Goal: Find specific page/section: Find specific page/section

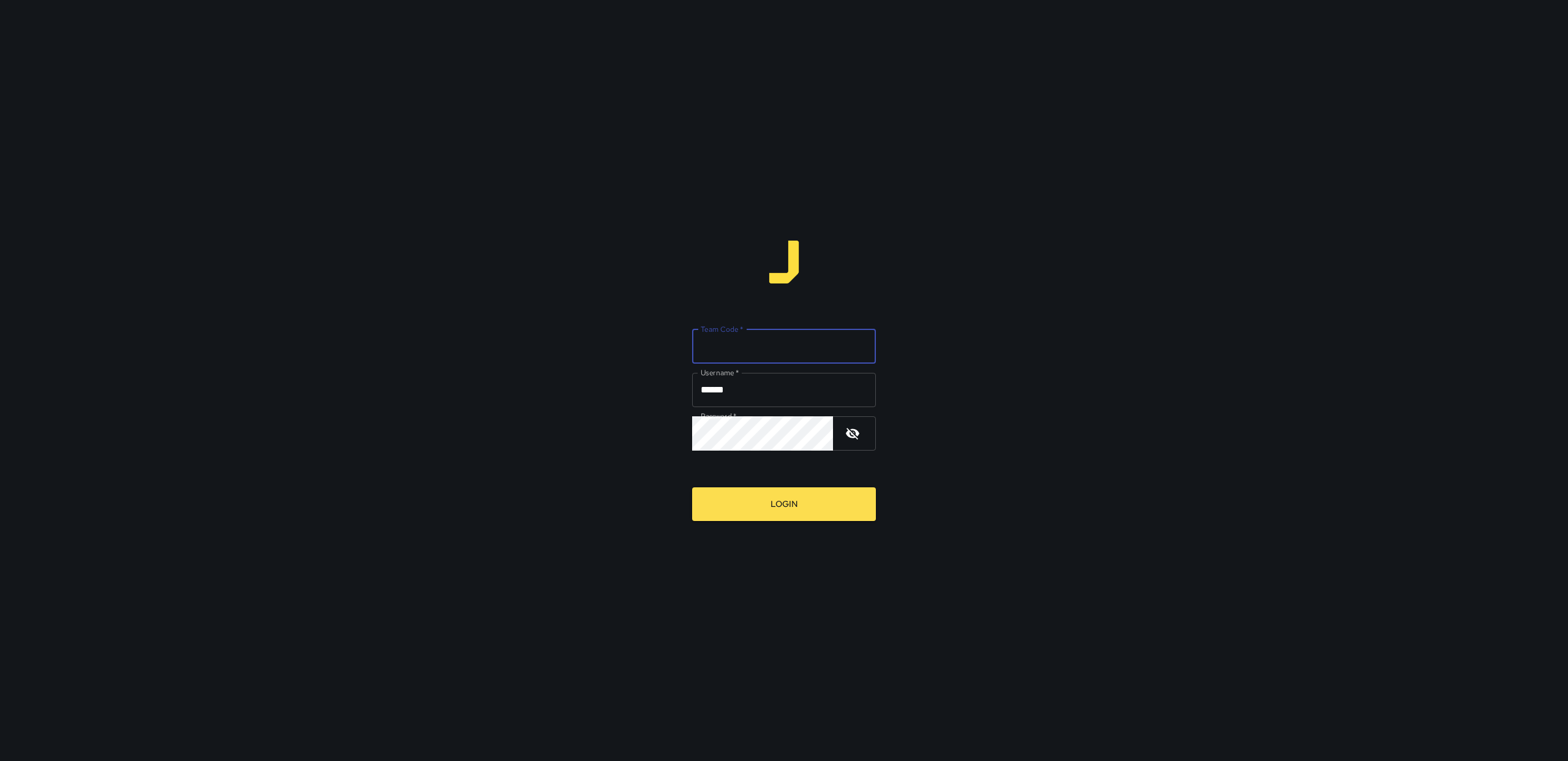
click at [732, 351] on input "Team Code   *" at bounding box center [783, 347] width 183 height 34
type input "*****"
click at [731, 381] on input "******" at bounding box center [783, 390] width 183 height 34
type input "******"
click at [770, 497] on button "Login" at bounding box center [783, 504] width 183 height 34
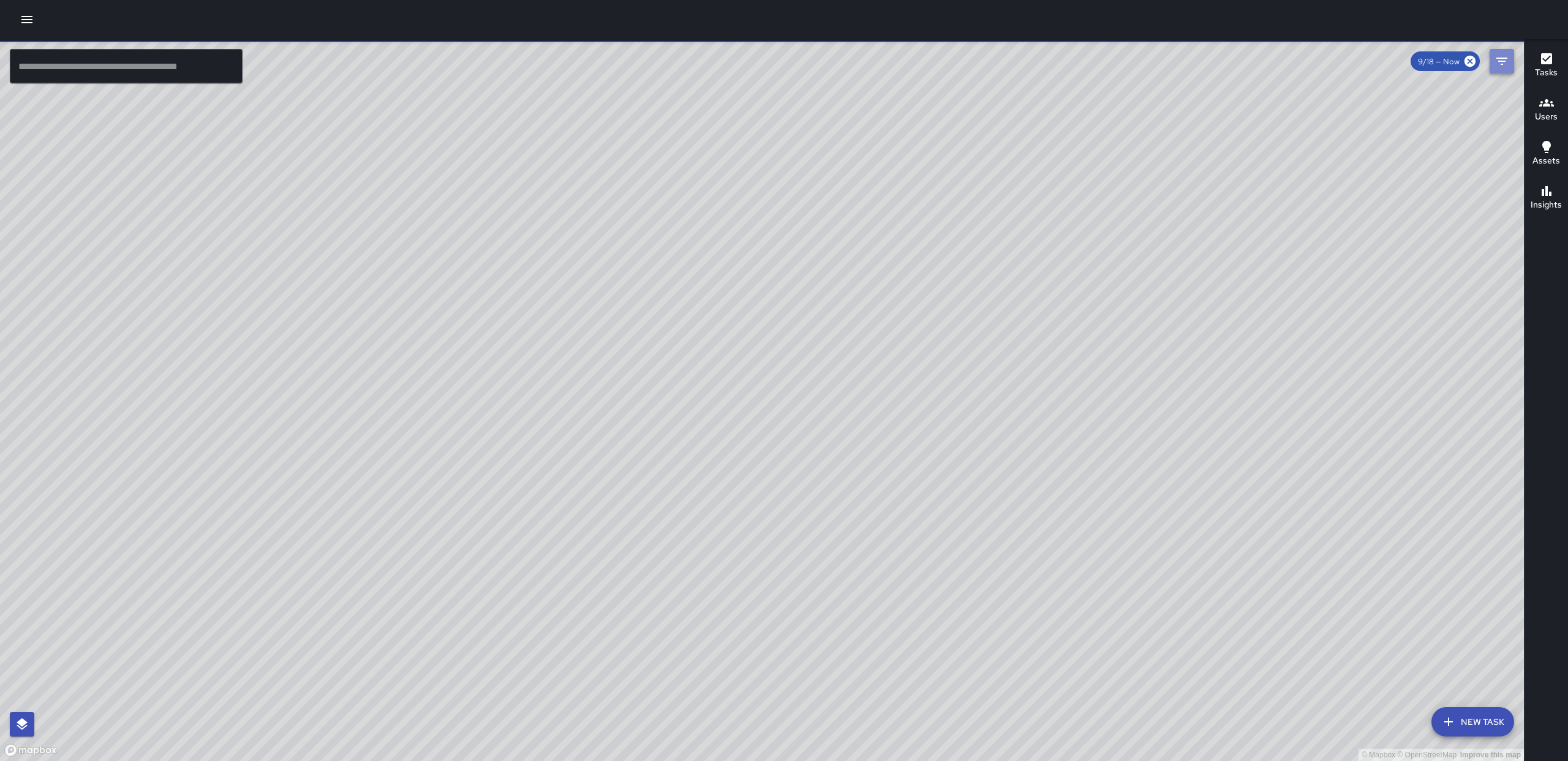
click at [1506, 61] on icon "Filters" at bounding box center [1501, 60] width 14 height 14
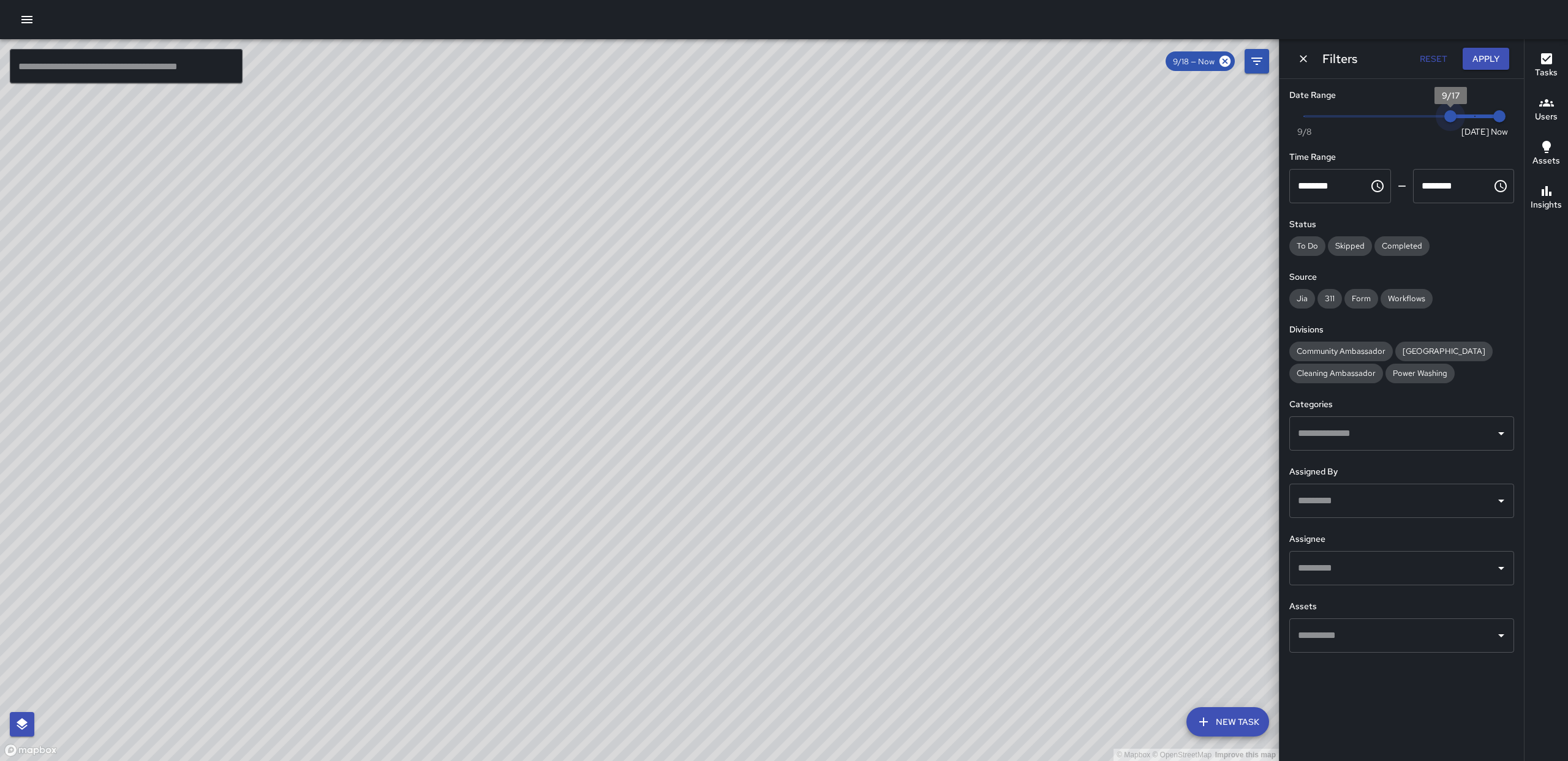
type input "*"
drag, startPoint x: 1479, startPoint y: 119, endPoint x: 1376, endPoint y: 126, distance: 103.2
click at [1376, 122] on span "9/14" at bounding box center [1378, 116] width 12 height 12
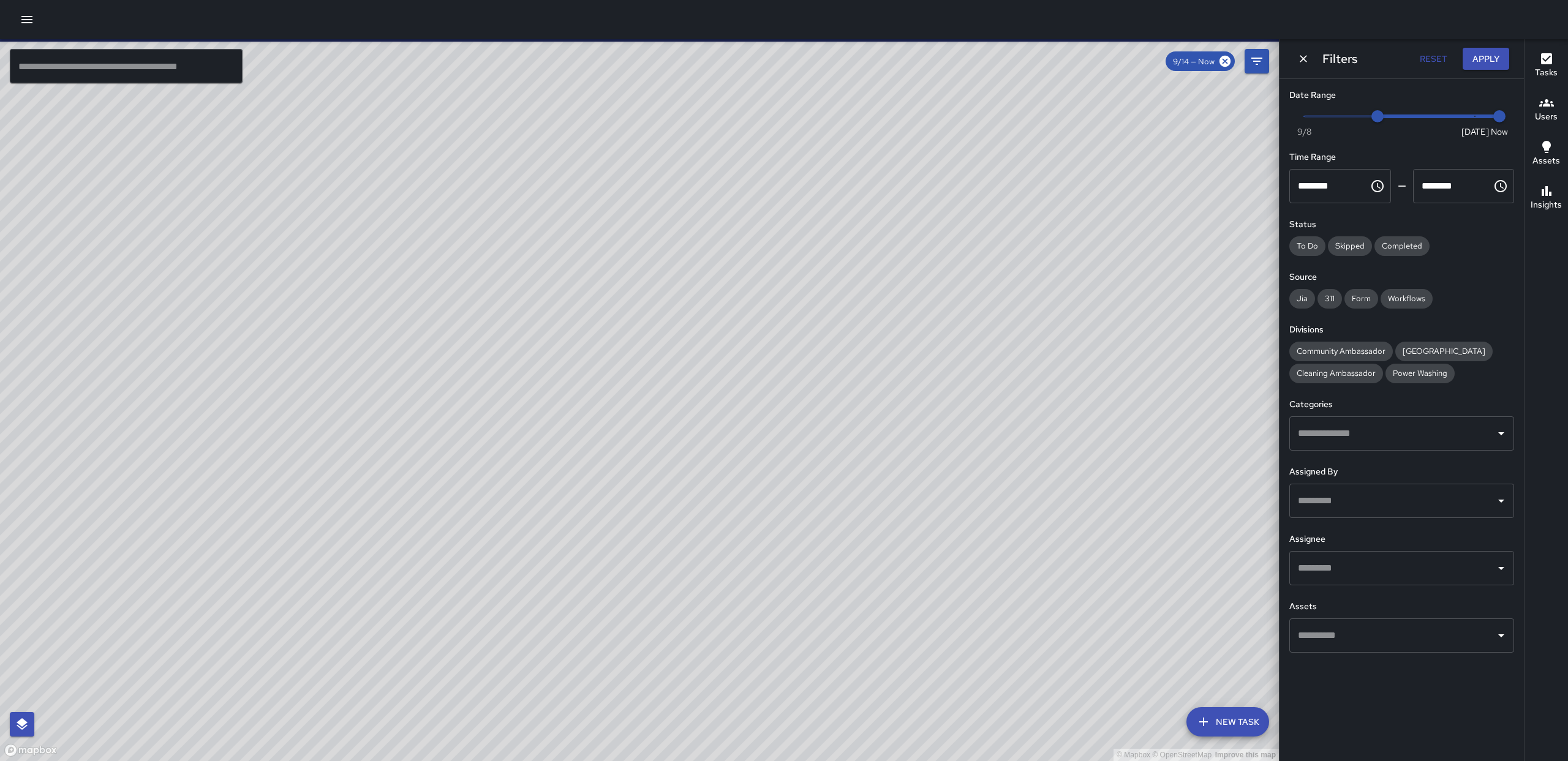
click at [1419, 556] on div "​" at bounding box center [1402, 568] width 225 height 34
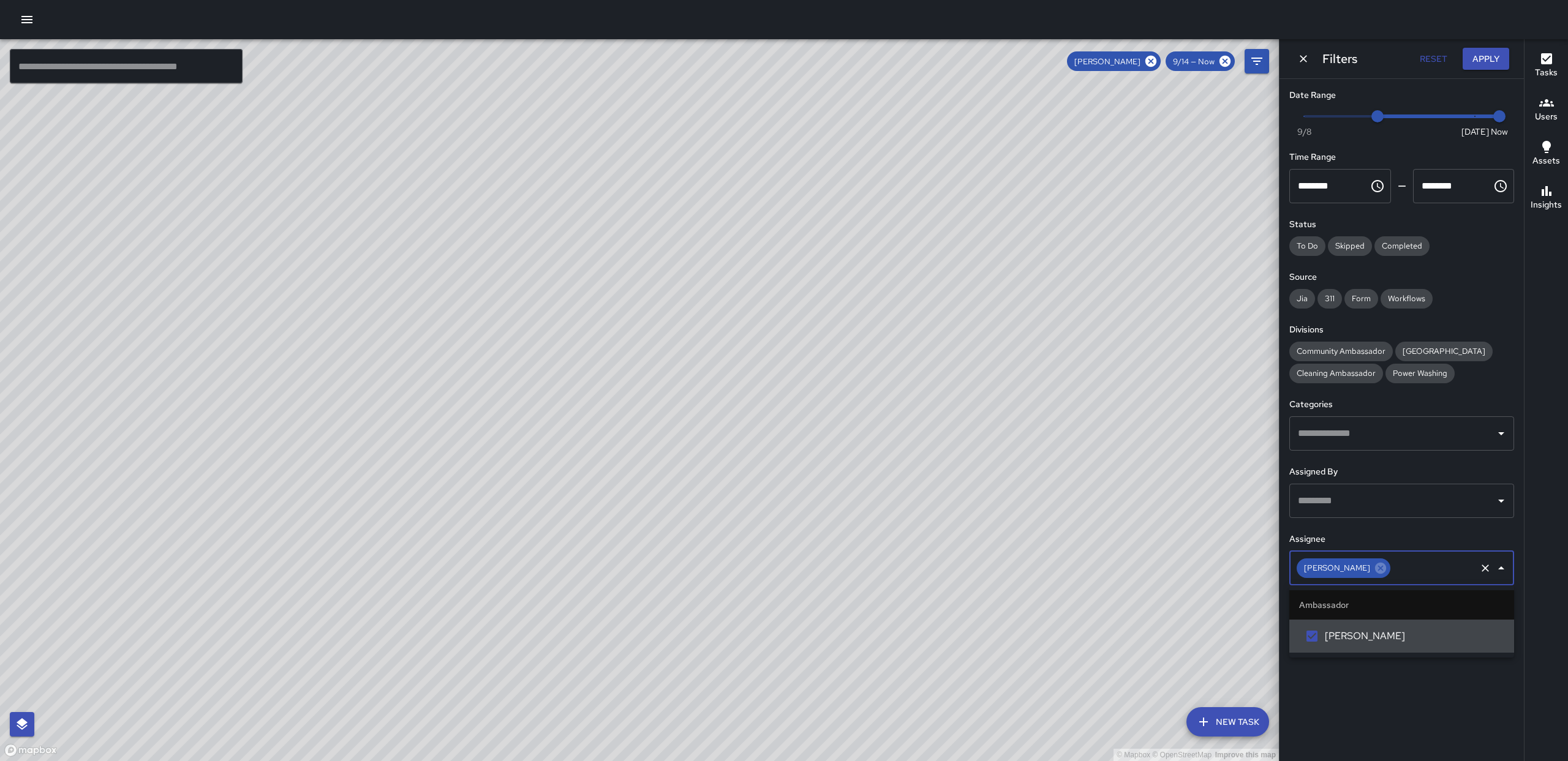
click at [1501, 569] on icon "Close" at bounding box center [1501, 568] width 14 height 14
click at [1425, 565] on input "text" at bounding box center [1433, 568] width 82 height 23
click at [1501, 571] on icon "Close" at bounding box center [1501, 568] width 14 height 14
click at [1391, 573] on div "[PERSON_NAME]" at bounding box center [1343, 568] width 93 height 20
click at [1386, 571] on icon at bounding box center [1380, 568] width 11 height 11
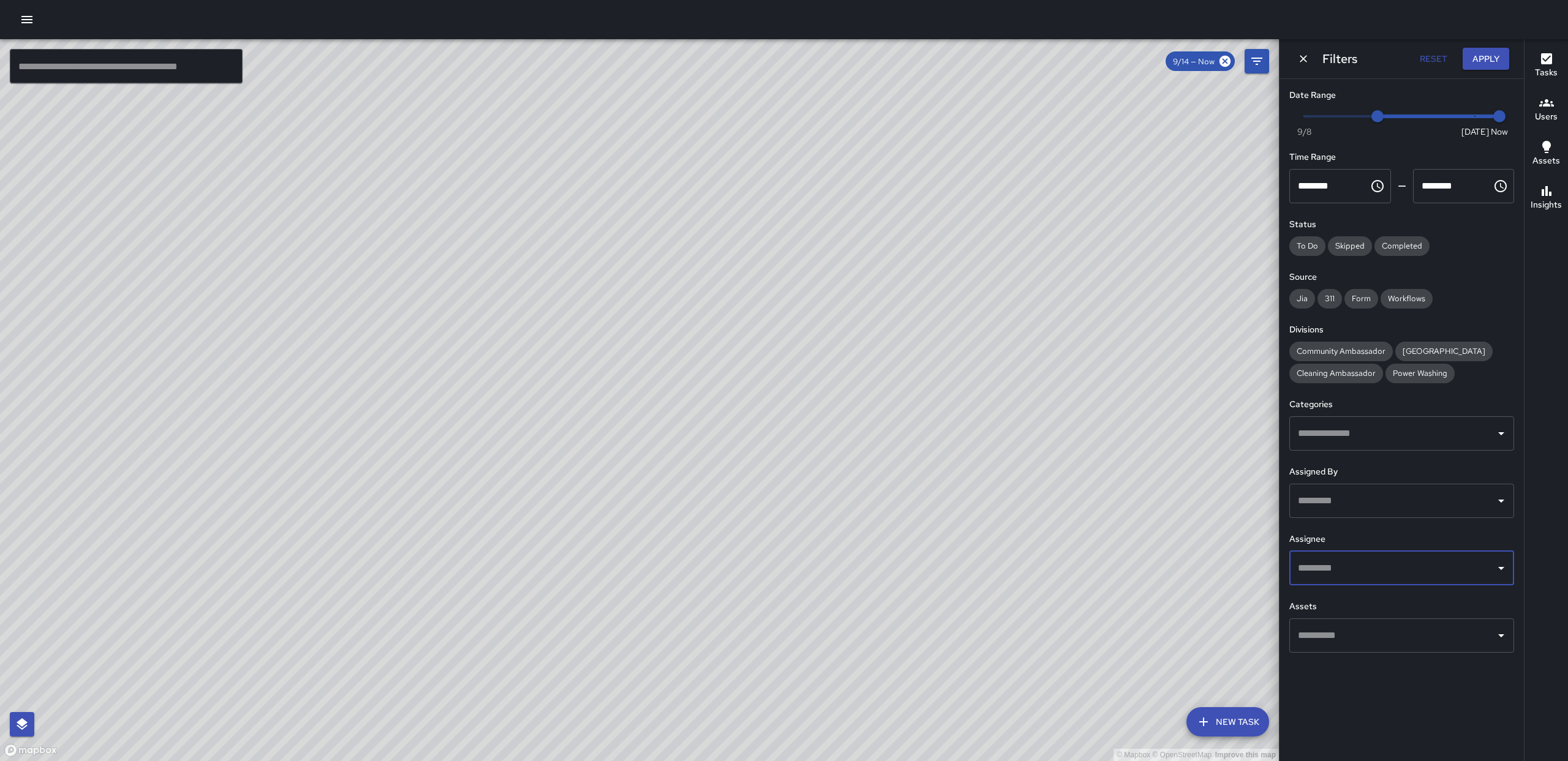
click at [1497, 572] on icon "Open" at bounding box center [1501, 568] width 14 height 14
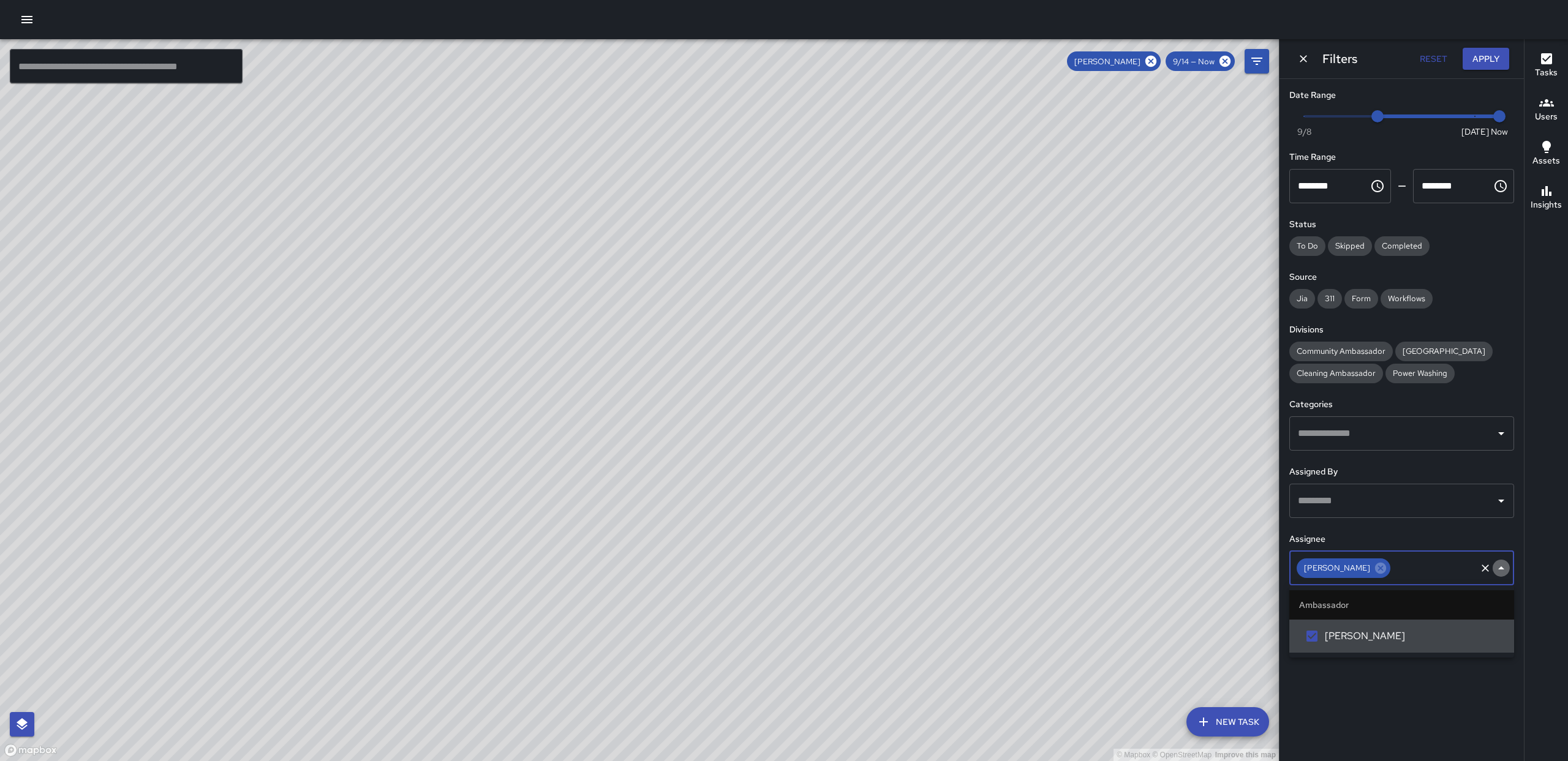
click at [1503, 570] on icon "Close" at bounding box center [1501, 568] width 14 height 14
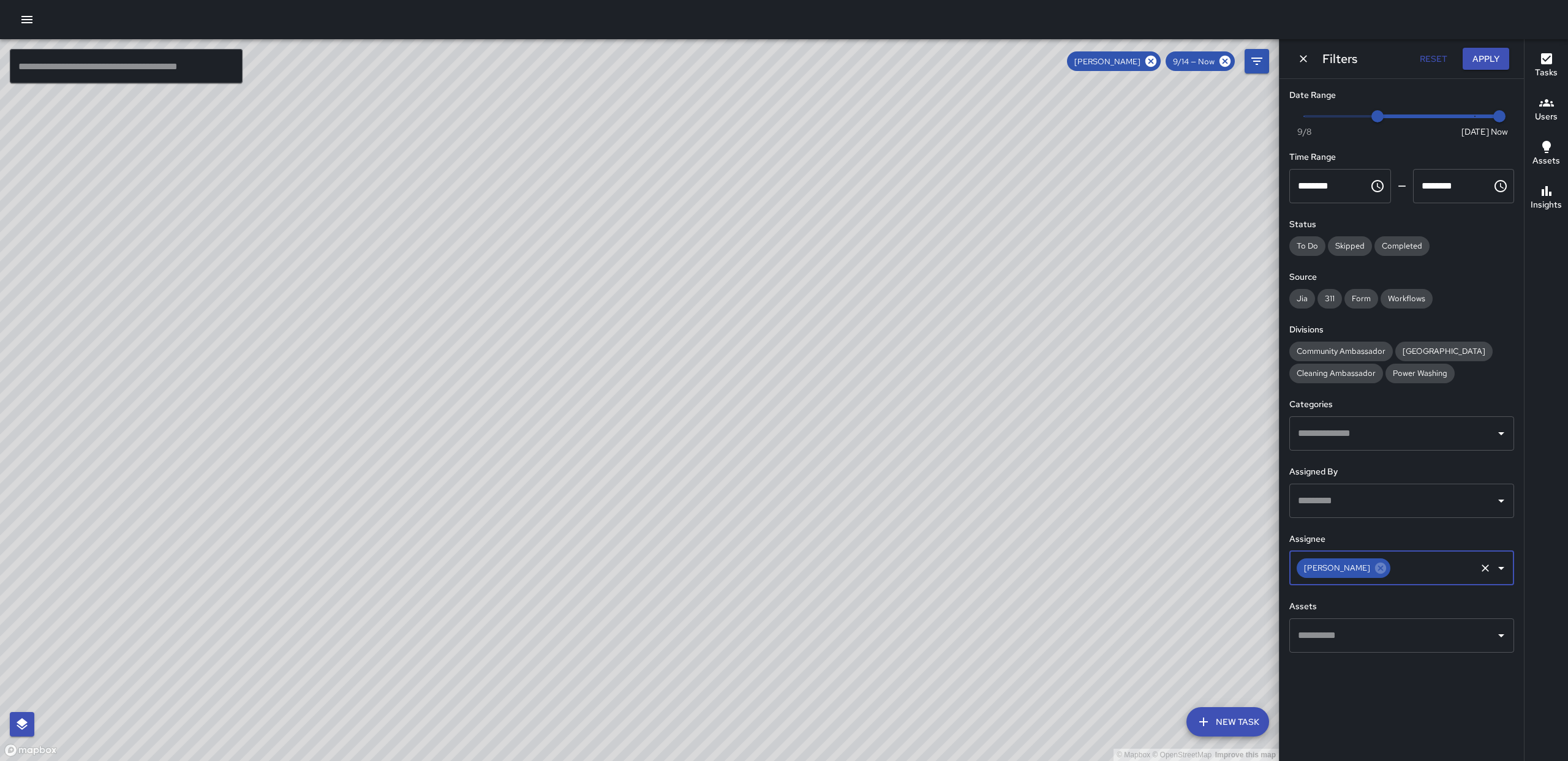
click at [1361, 633] on input "text" at bounding box center [1393, 635] width 195 height 23
click at [1408, 569] on input "text" at bounding box center [1433, 568] width 82 height 23
type input "***"
click at [1562, 589] on div "Tasks Users Assets Insights" at bounding box center [1546, 400] width 44 height 722
click at [1341, 506] on input "text" at bounding box center [1393, 501] width 195 height 23
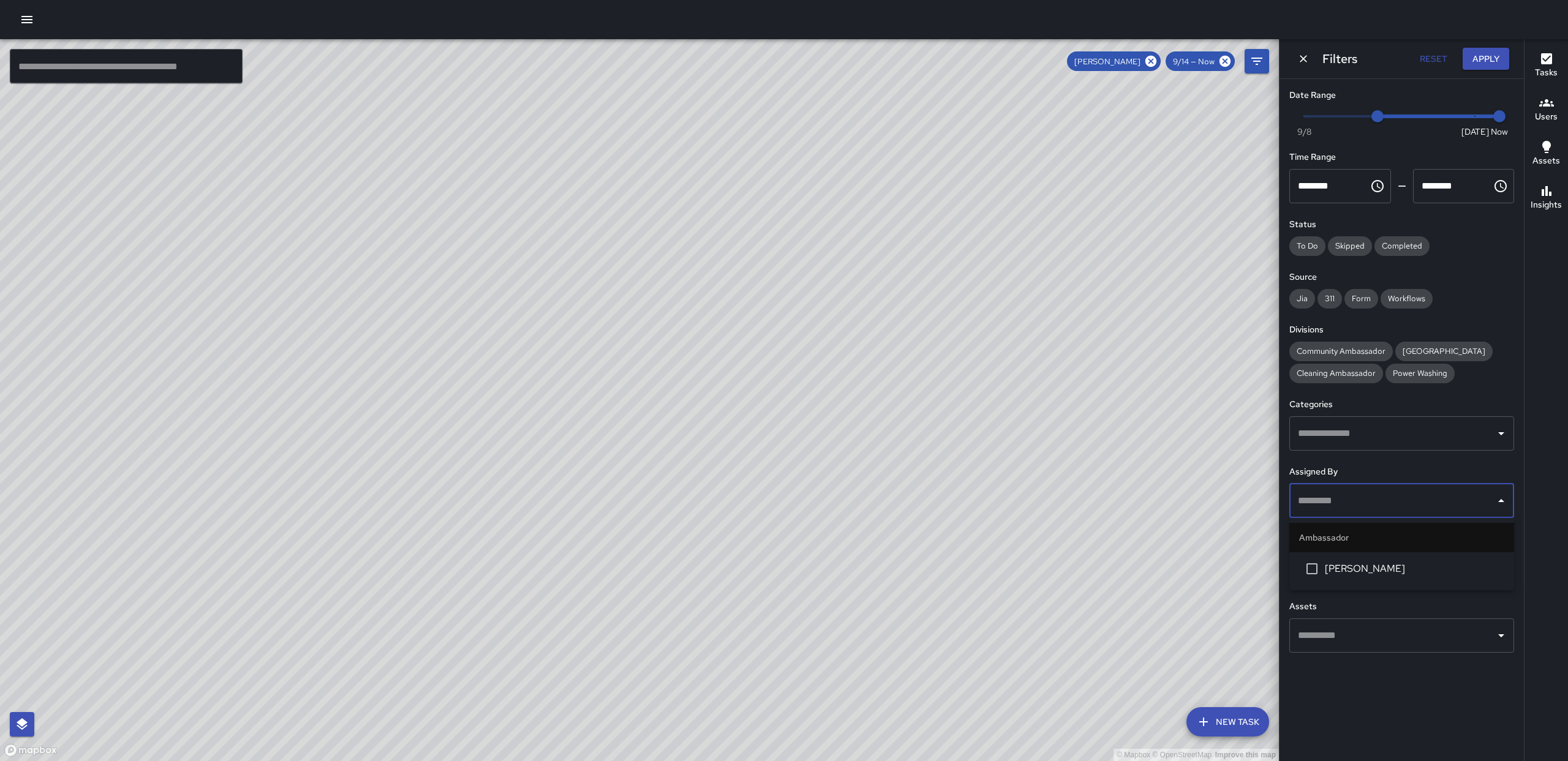
click at [1563, 614] on div "Tasks Users Assets Insights" at bounding box center [1546, 400] width 44 height 722
click at [1495, 563] on icon "Open" at bounding box center [1501, 568] width 14 height 14
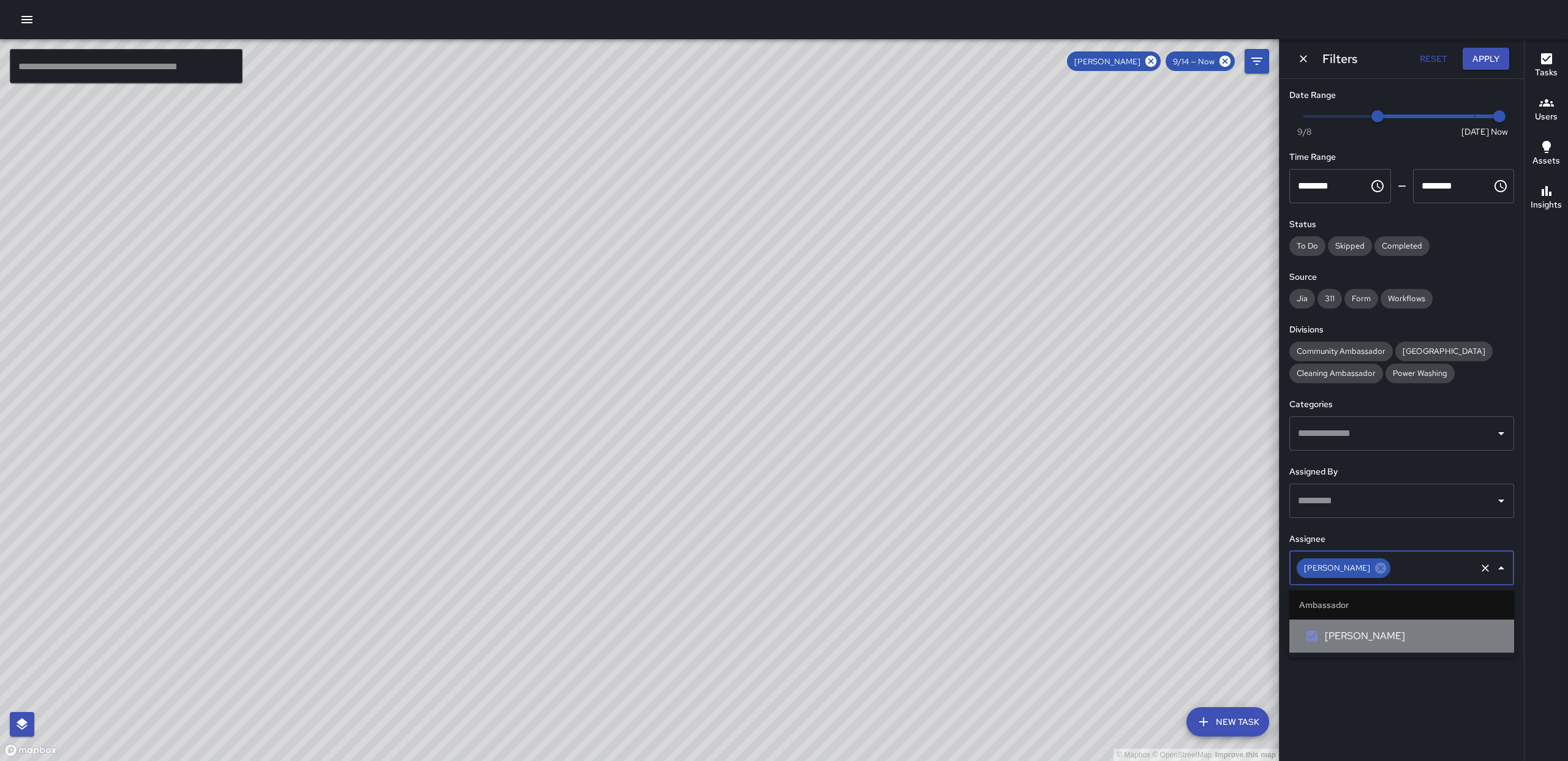
click at [1426, 644] on li "[PERSON_NAME]" at bounding box center [1402, 636] width 225 height 33
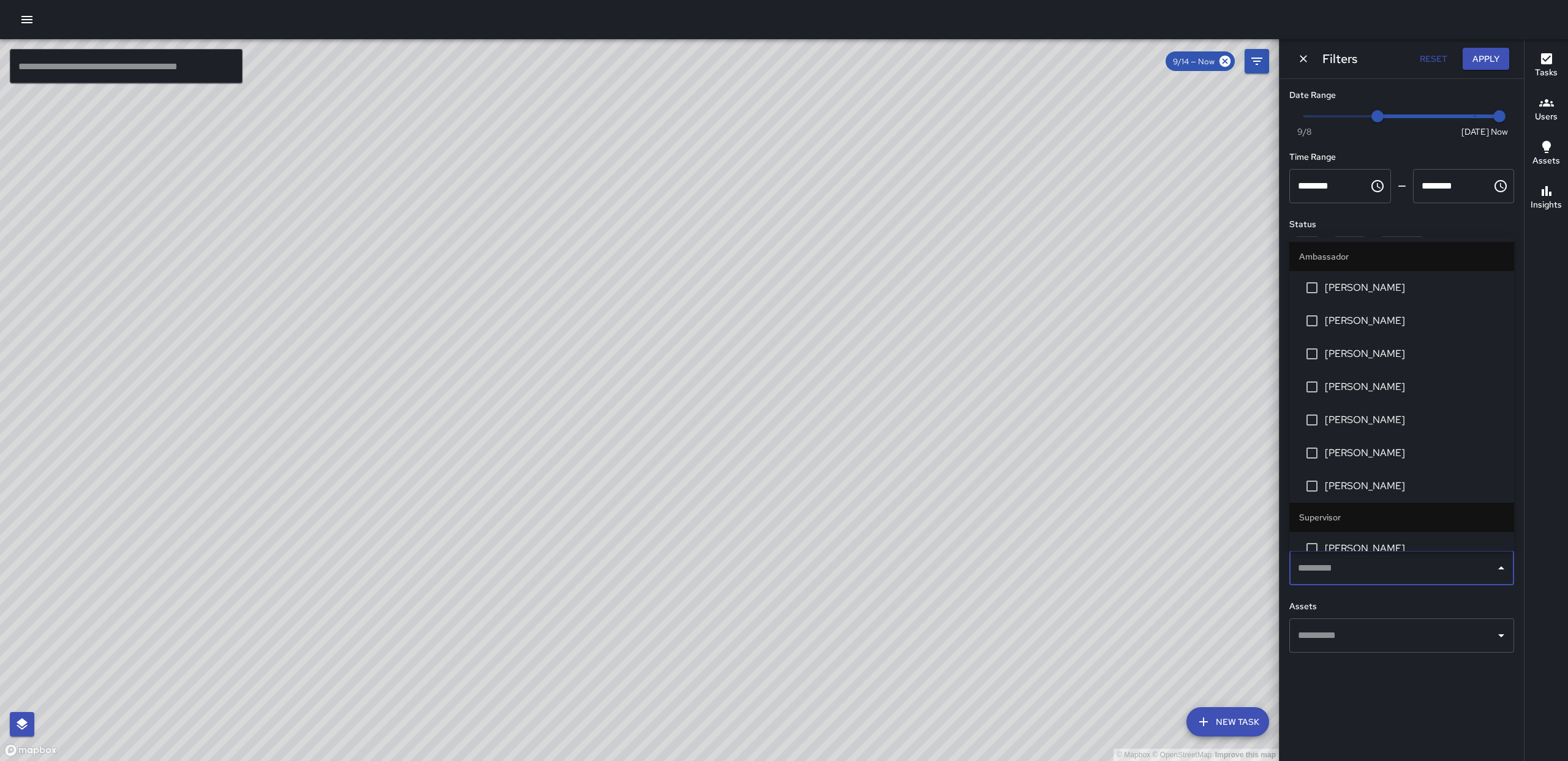
click at [1551, 540] on div "Tasks Users Assets Insights" at bounding box center [1546, 400] width 44 height 722
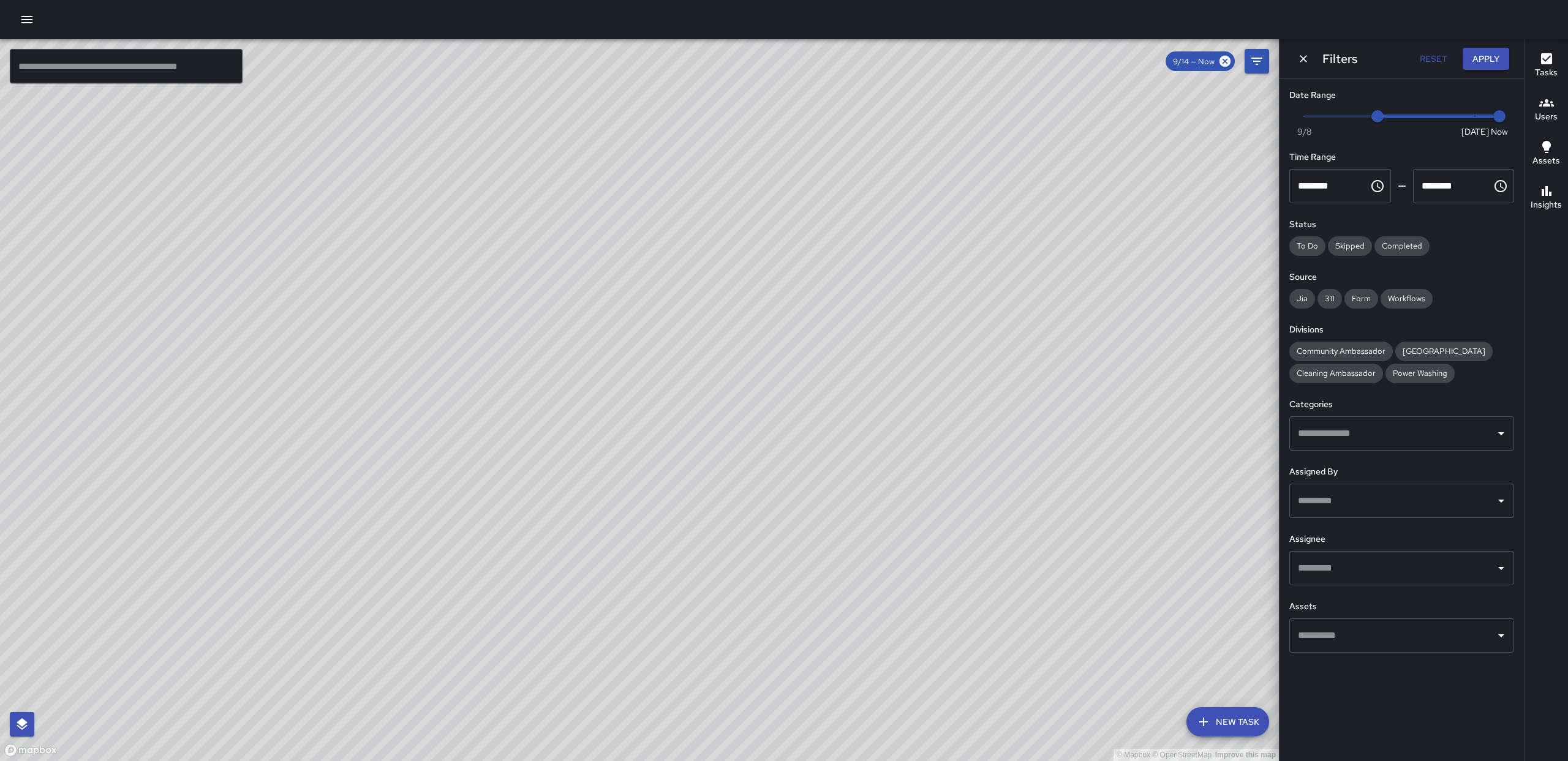
click at [1415, 503] on input "text" at bounding box center [1393, 501] width 195 height 23
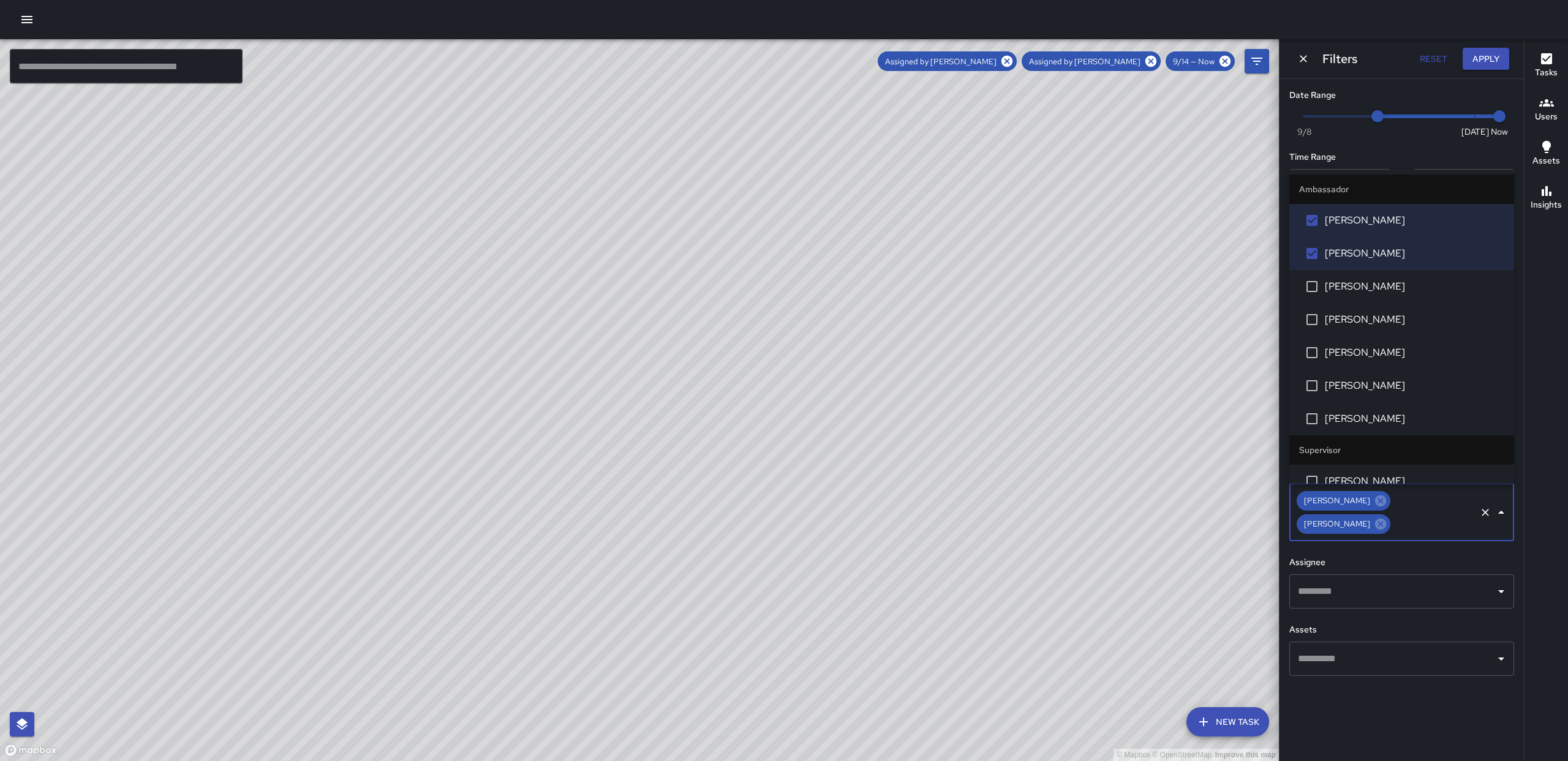
click at [1264, 297] on div "© Mapbox © OpenStreetMap Improve this map" at bounding box center [639, 400] width 1279 height 722
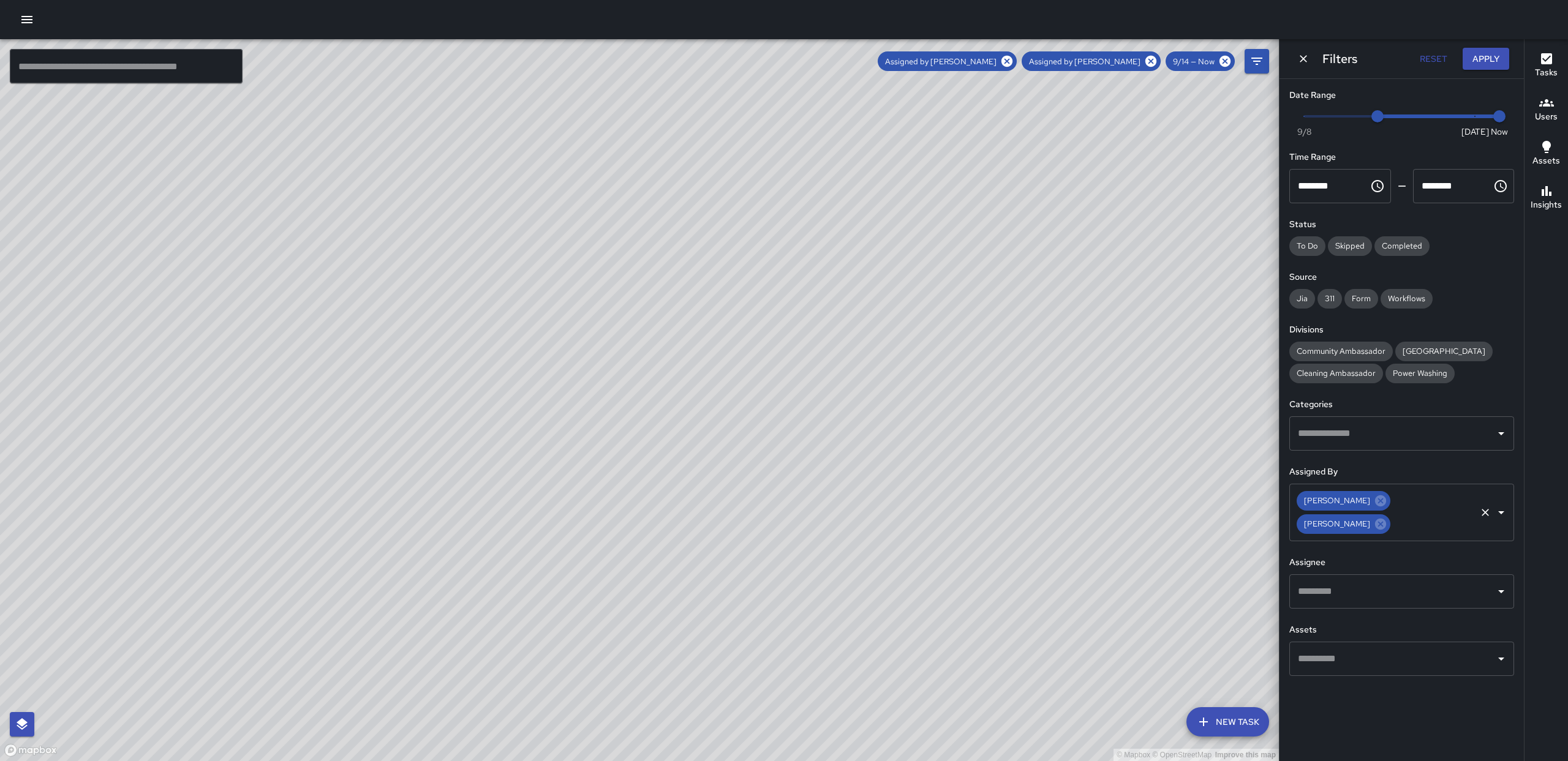
drag, startPoint x: 1387, startPoint y: 501, endPoint x: 1377, endPoint y: 512, distance: 14.9
click at [1386, 503] on icon at bounding box center [1380, 501] width 11 height 11
click at [1375, 501] on icon at bounding box center [1380, 501] width 11 height 11
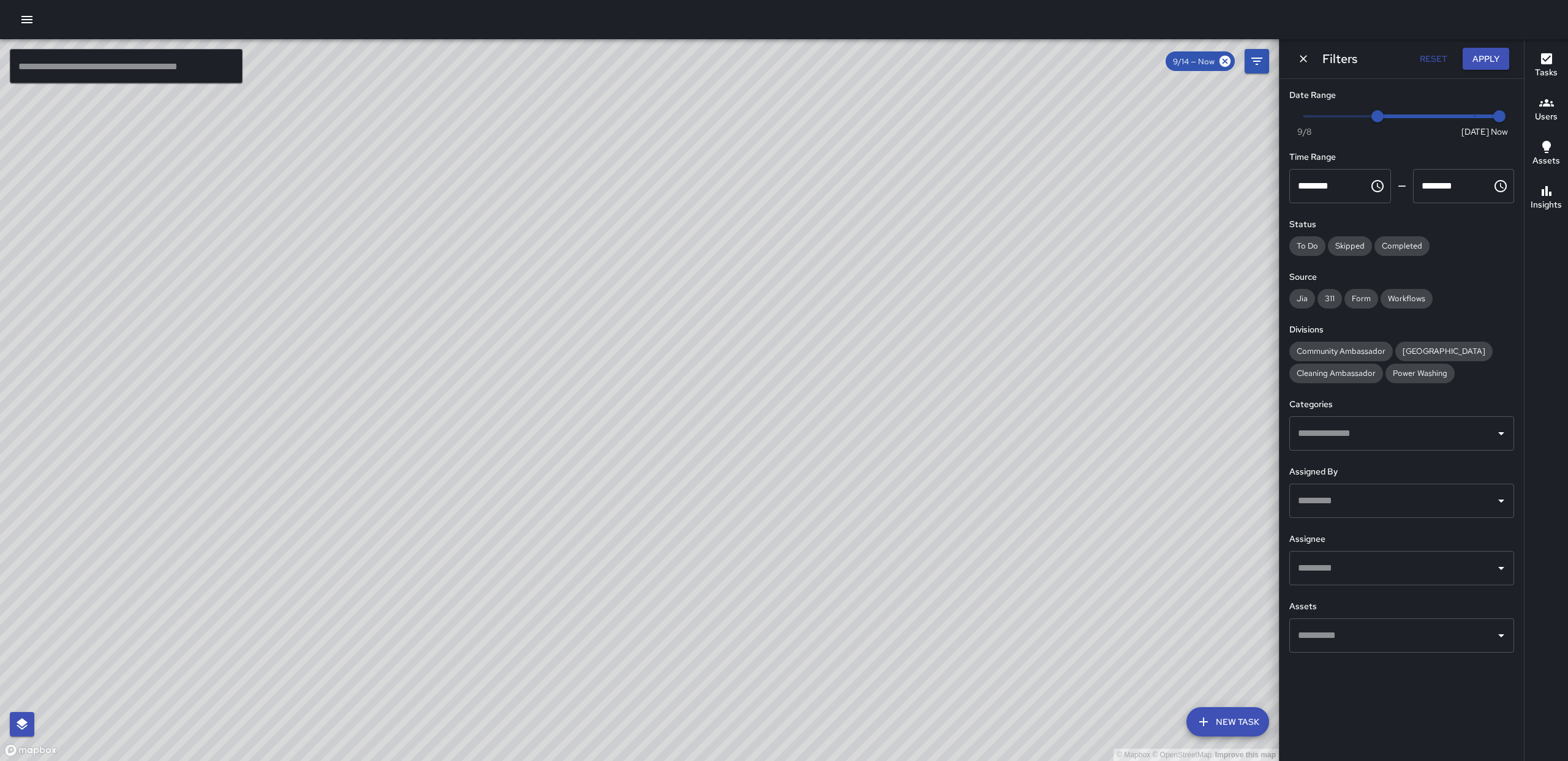
click at [1501, 443] on div "​" at bounding box center [1402, 433] width 225 height 34
click at [1543, 396] on div "Tasks Users Assets Insights" at bounding box center [1546, 400] width 44 height 722
click at [1498, 560] on div at bounding box center [1501, 568] width 16 height 17
click at [1503, 569] on icon "Open" at bounding box center [1501, 568] width 14 height 14
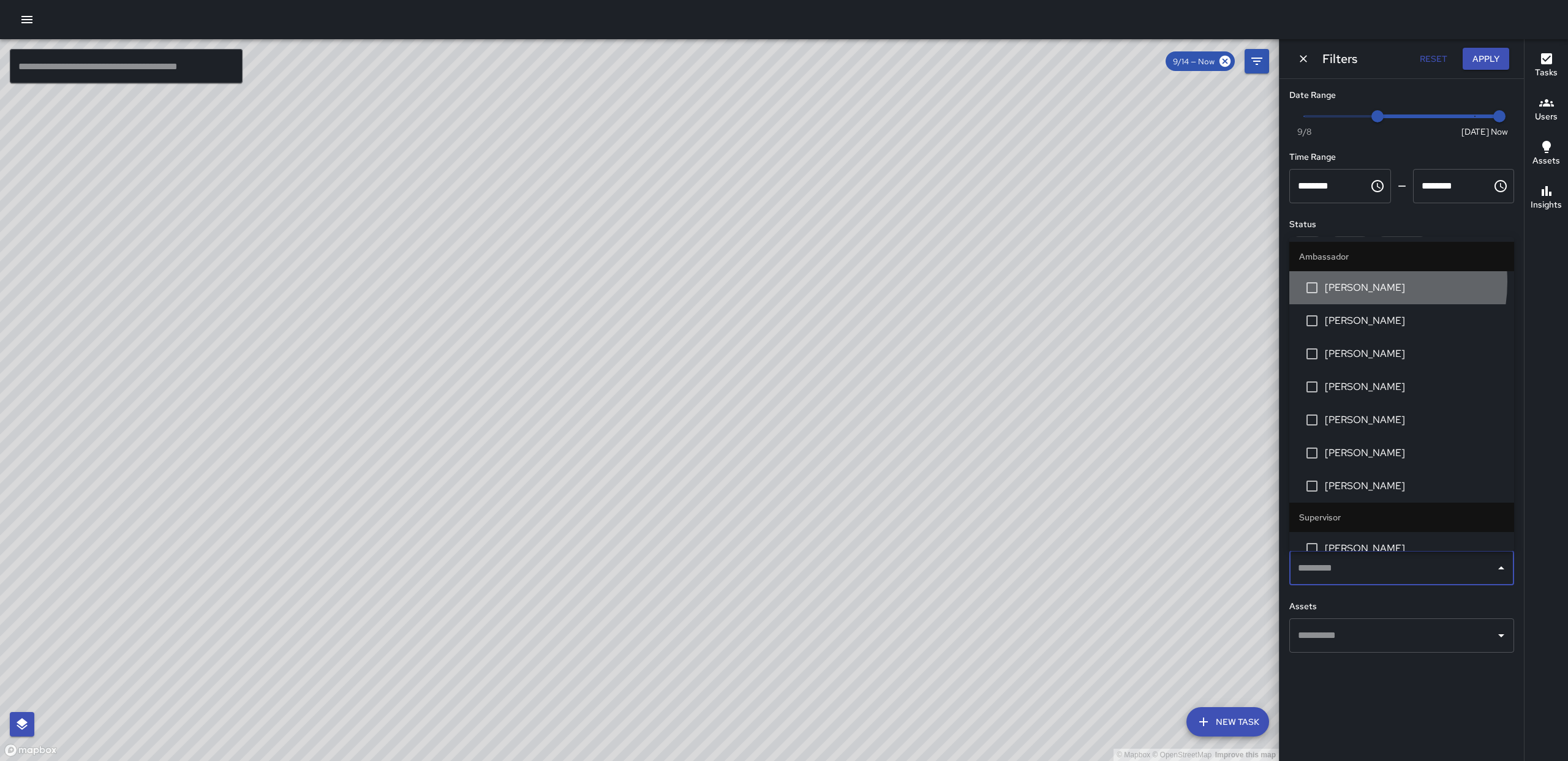
click at [1347, 282] on span "[PERSON_NAME]" at bounding box center [1414, 287] width 179 height 14
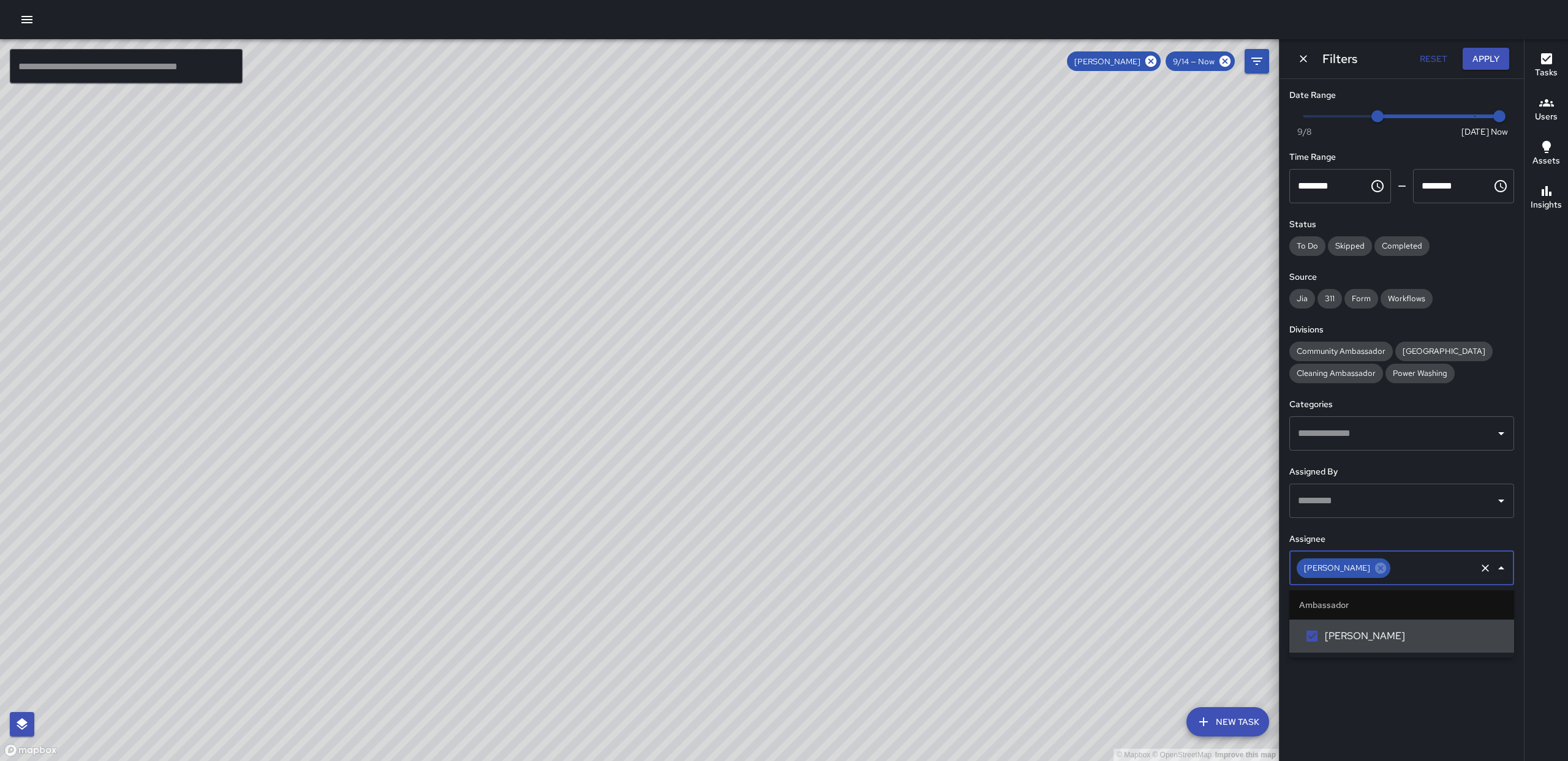
drag, startPoint x: 1386, startPoint y: 567, endPoint x: 1482, endPoint y: 567, distance: 96.0
click at [1386, 567] on icon at bounding box center [1381, 569] width 14 height 14
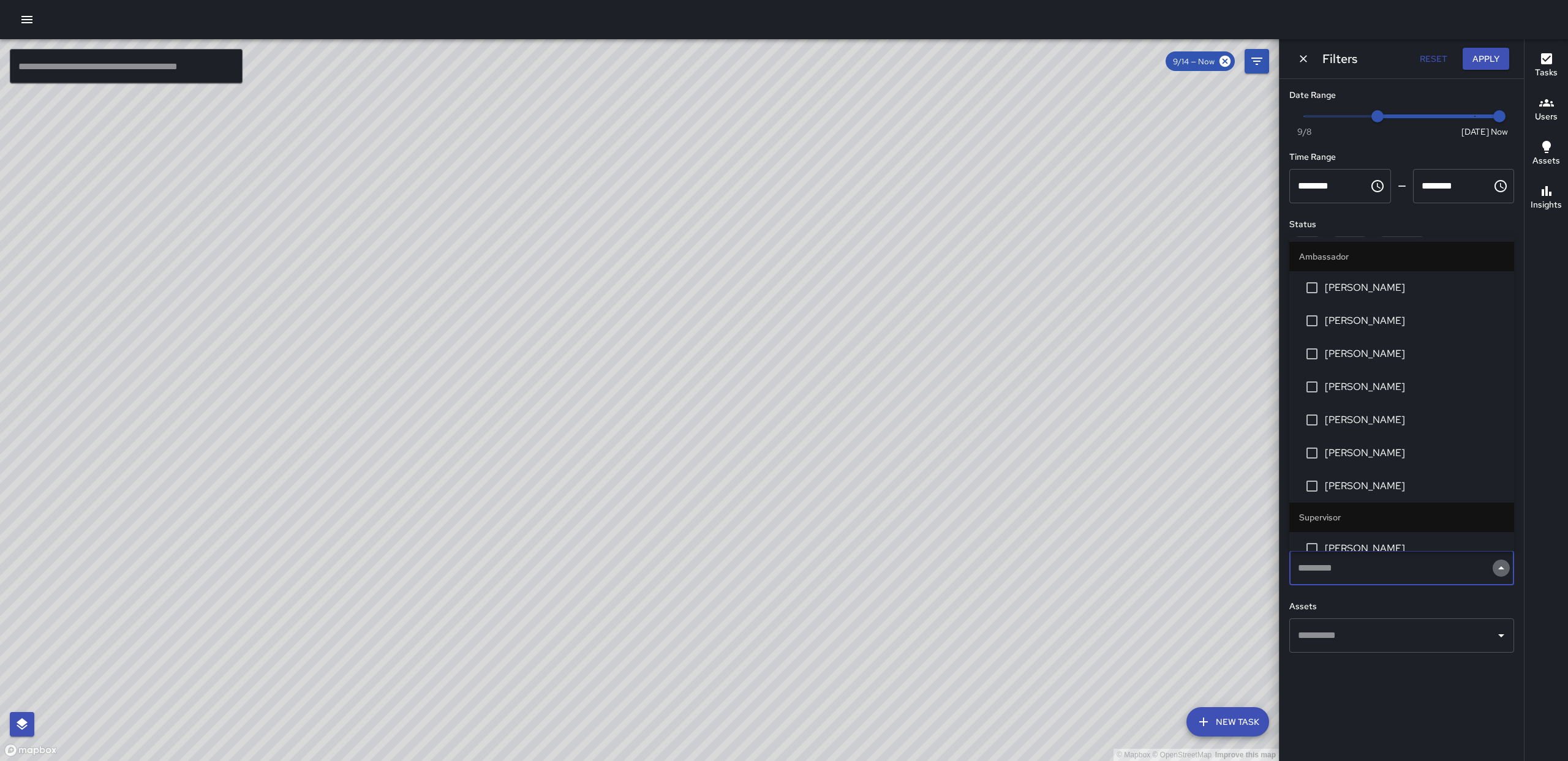
click at [1497, 569] on icon "Close" at bounding box center [1501, 568] width 14 height 14
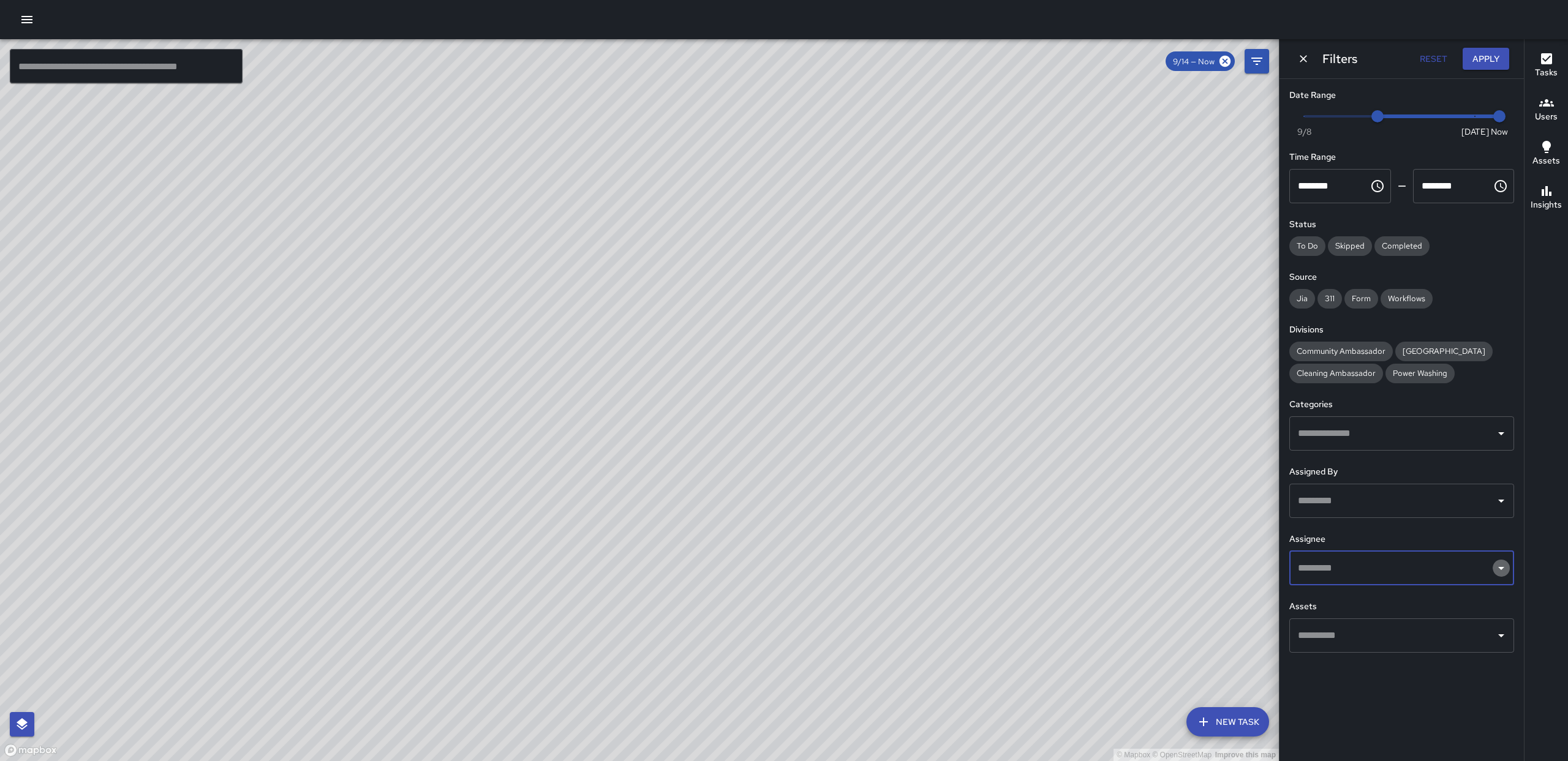
click at [1499, 573] on icon "Open" at bounding box center [1501, 568] width 14 height 14
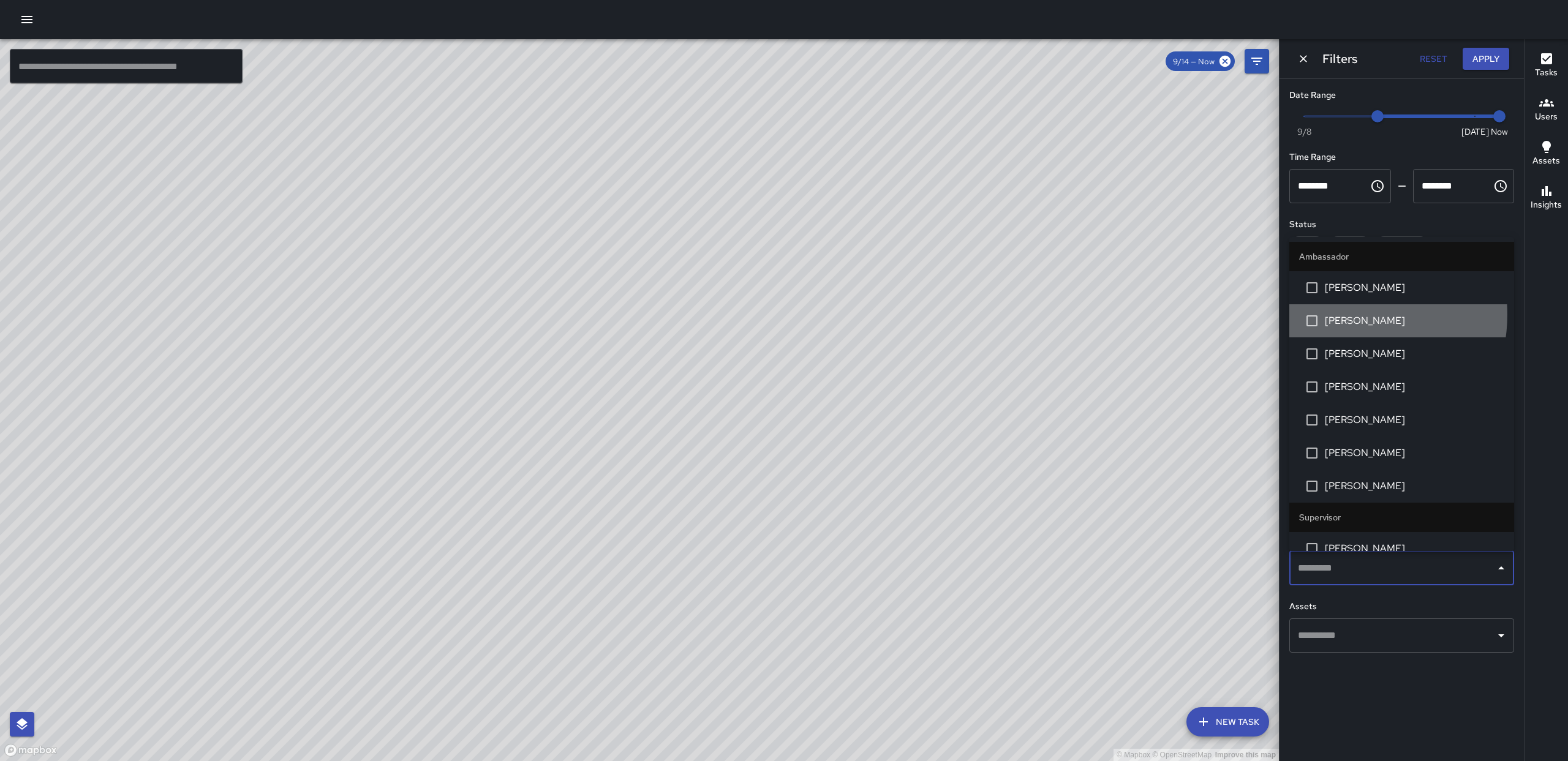
click at [1341, 315] on span "[PERSON_NAME]" at bounding box center [1414, 320] width 179 height 14
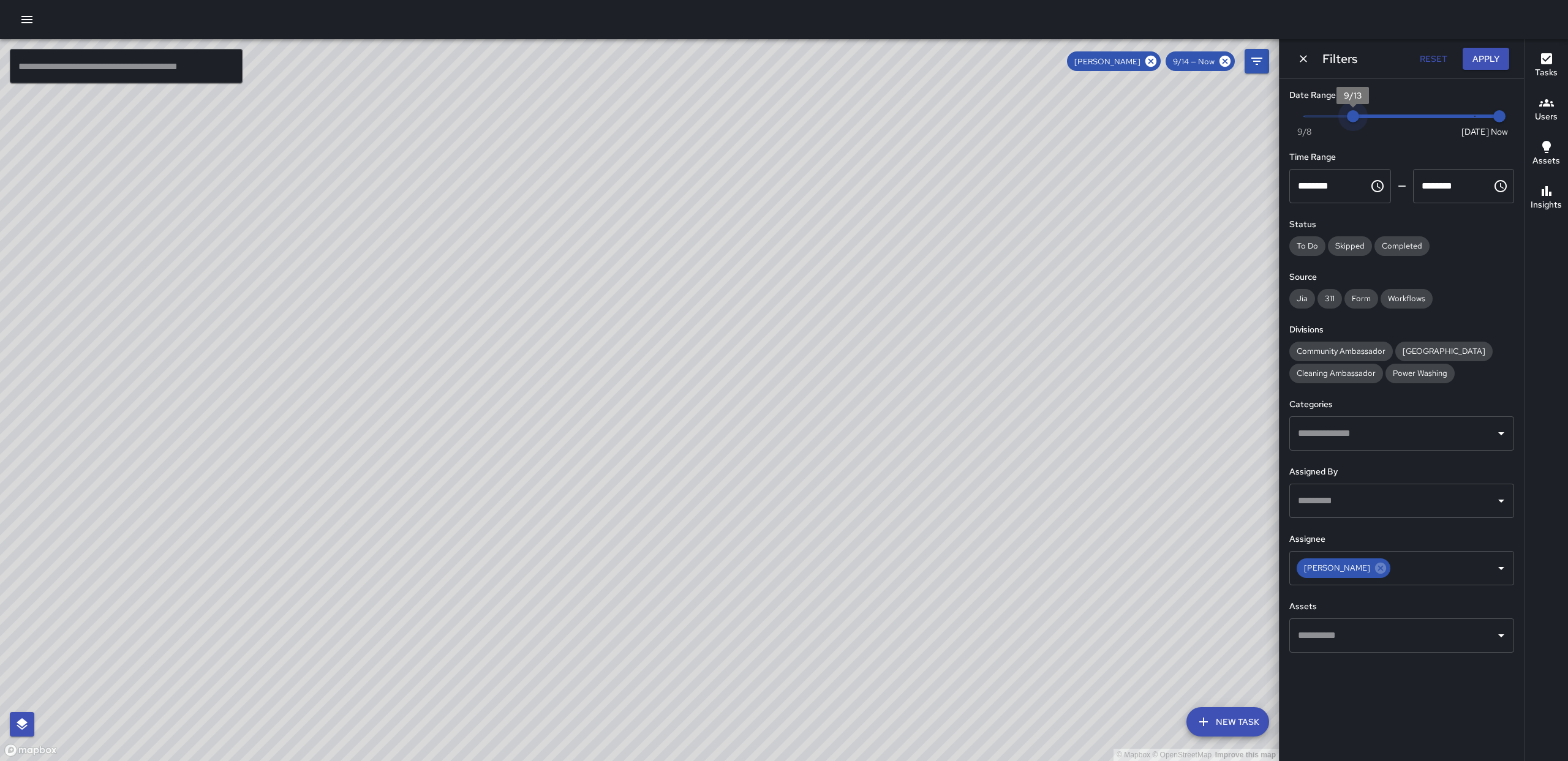
type input "*"
drag, startPoint x: 1375, startPoint y: 121, endPoint x: 1246, endPoint y: 113, distance: 129.2
click at [1247, 113] on div "© Mapbox © OpenStreetMap Improve this map ​ New Task [PERSON_NAME] 9/14 — Now M…" at bounding box center [784, 400] width 1568 height 722
drag, startPoint x: 680, startPoint y: 218, endPoint x: 699, endPoint y: 336, distance: 119.5
click at [699, 336] on div "© Mapbox © OpenStreetMap Improve this map" at bounding box center [639, 400] width 1279 height 722
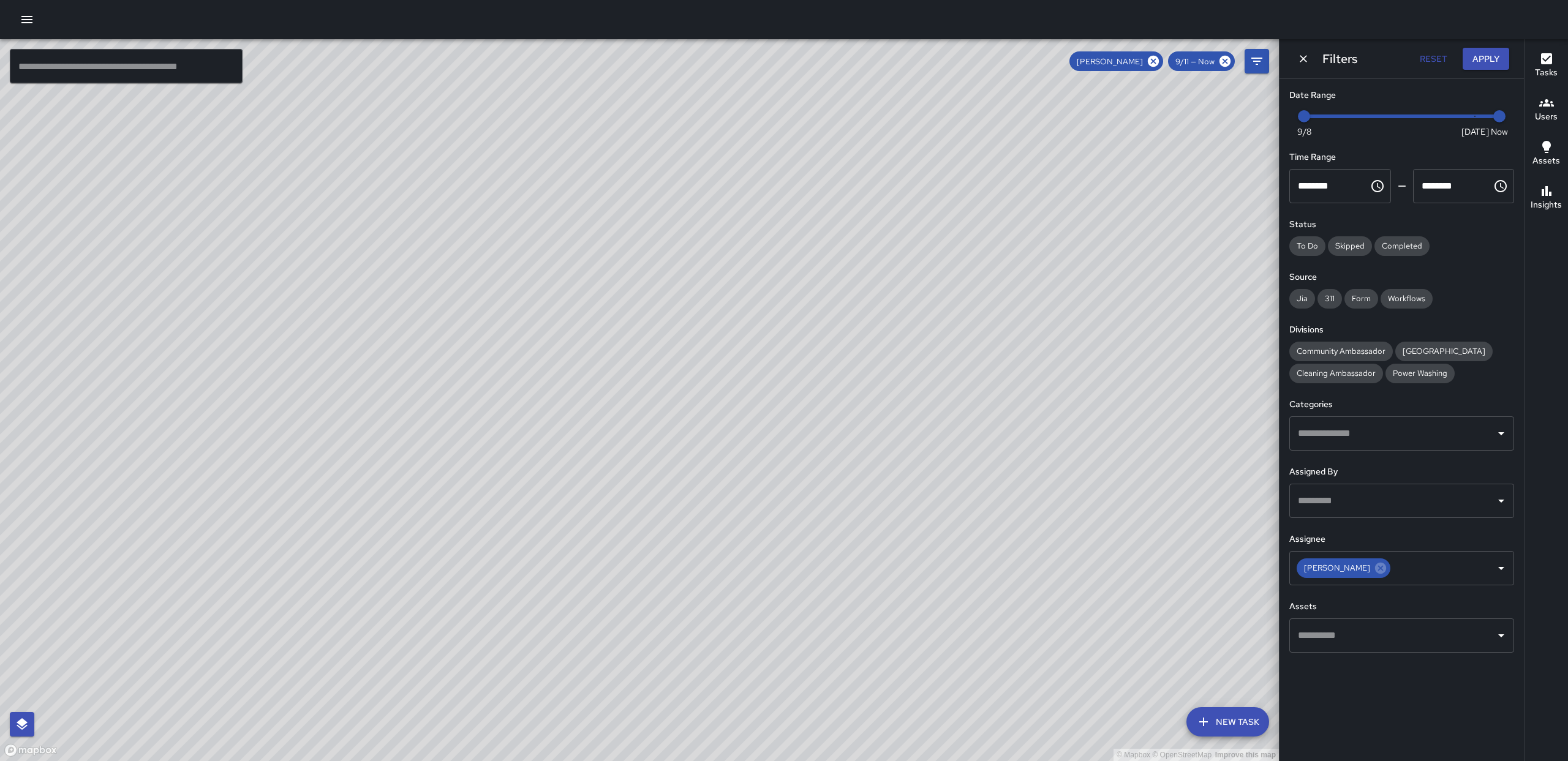
drag, startPoint x: 844, startPoint y: 313, endPoint x: 849, endPoint y: 185, distance: 128.1
click at [848, 184] on div "© Mapbox © OpenStreetMap Improve this map" at bounding box center [639, 400] width 1279 height 722
drag, startPoint x: 847, startPoint y: 321, endPoint x: 1047, endPoint y: 437, distance: 231.2
click at [939, 440] on div "© Mapbox © OpenStreetMap Improve this map" at bounding box center [639, 400] width 1279 height 722
